Goal: Task Accomplishment & Management: Manage account settings

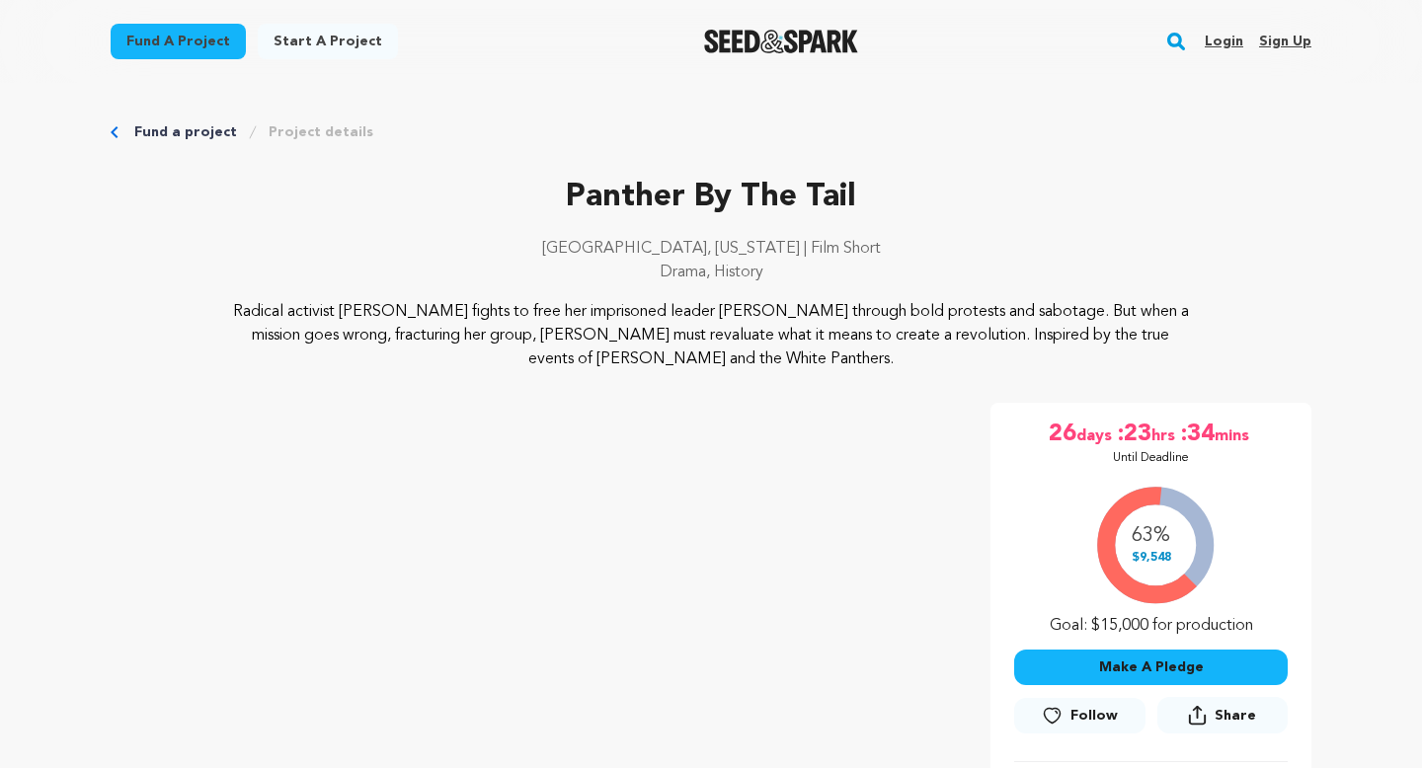
click at [1220, 36] on link "Login" at bounding box center [1224, 42] width 39 height 32
